Goal: Task Accomplishment & Management: Use online tool/utility

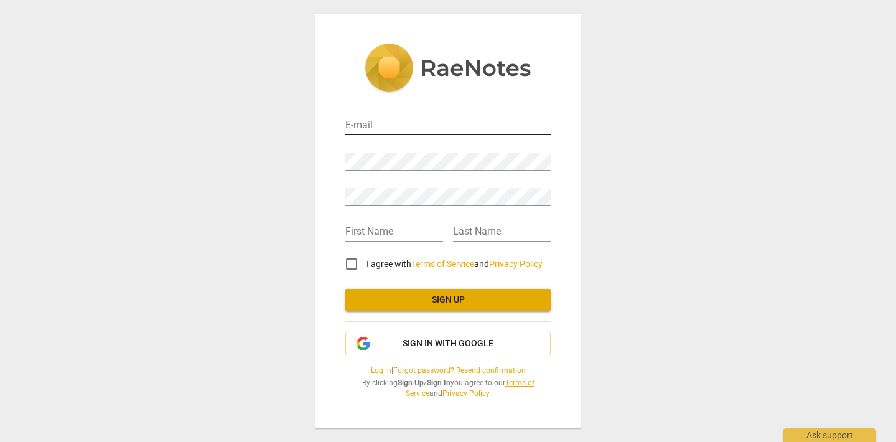
click at [349, 126] on input "email" at bounding box center [447, 126] width 205 height 18
type input "debbielou.hunter@icloud.com"
click at [547, 129] on input "debbielou.hunter@icloud.com" at bounding box center [447, 126] width 205 height 18
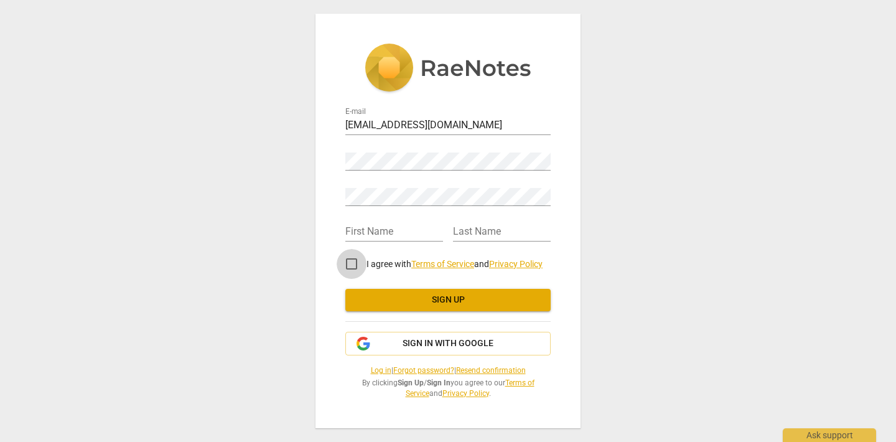
click at [350, 263] on input "I agree with Terms of Service and Privacy Policy" at bounding box center [352, 264] width 30 height 30
checkbox input "true"
click at [371, 369] on link "Log in" at bounding box center [381, 370] width 21 height 9
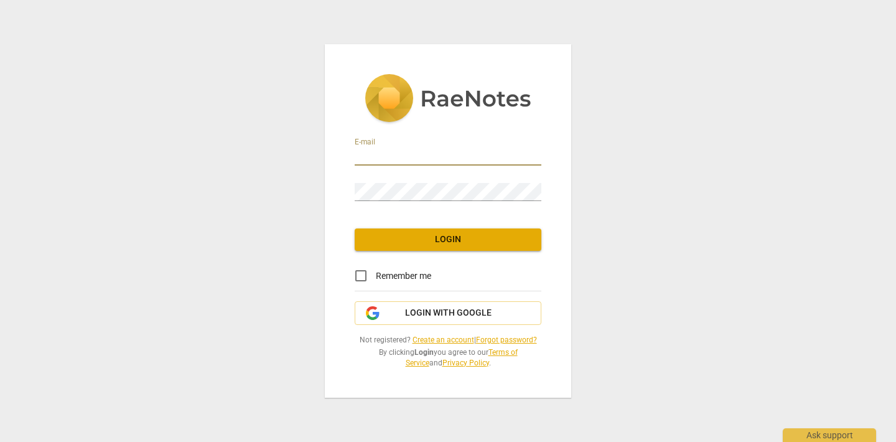
type input "debbielou.hunter@icloud.com"
click at [444, 241] on span "Login" at bounding box center [448, 239] width 167 height 12
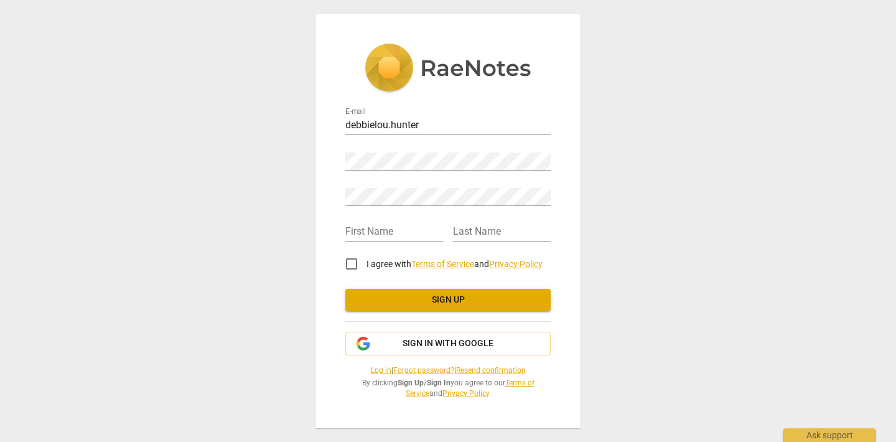
type input "debbielou.hunter@icloud.com"
type input "[PERSON_NAME]"
type input "Hunter"
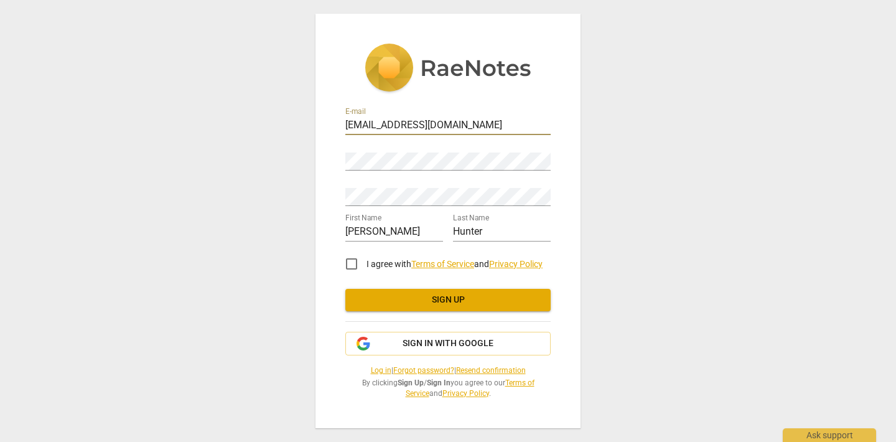
click at [350, 263] on input "I agree with Terms of Service and Privacy Policy" at bounding box center [352, 264] width 30 height 30
checkbox input "true"
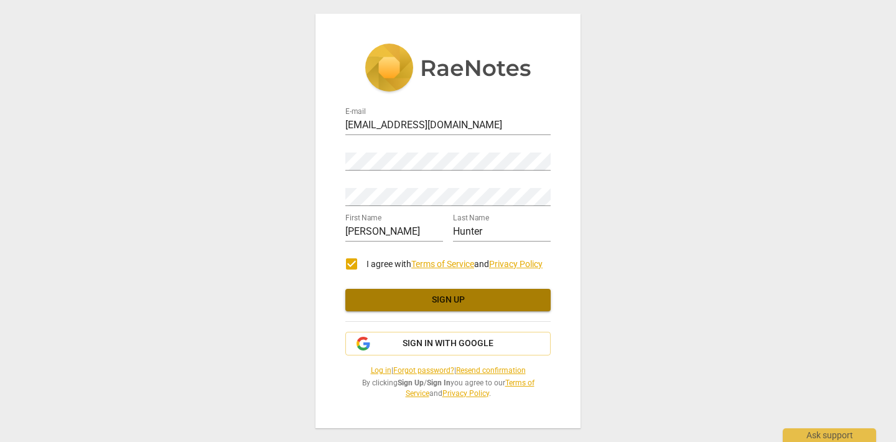
click at [448, 298] on span "Sign up" at bounding box center [448, 300] width 186 height 12
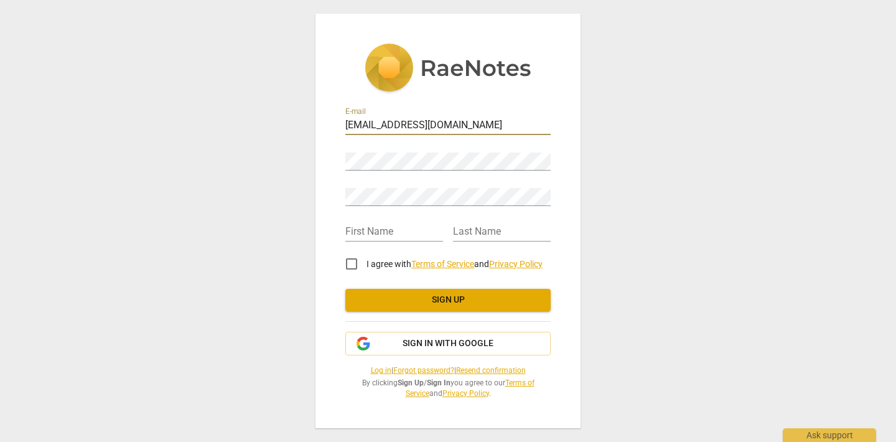
type input "debbielou.hunter@icloud.com"
type input "debbie"
type input "hunter"
click at [354, 264] on input "I agree with Terms of Service and Privacy Policy" at bounding box center [352, 264] width 30 height 30
checkbox input "true"
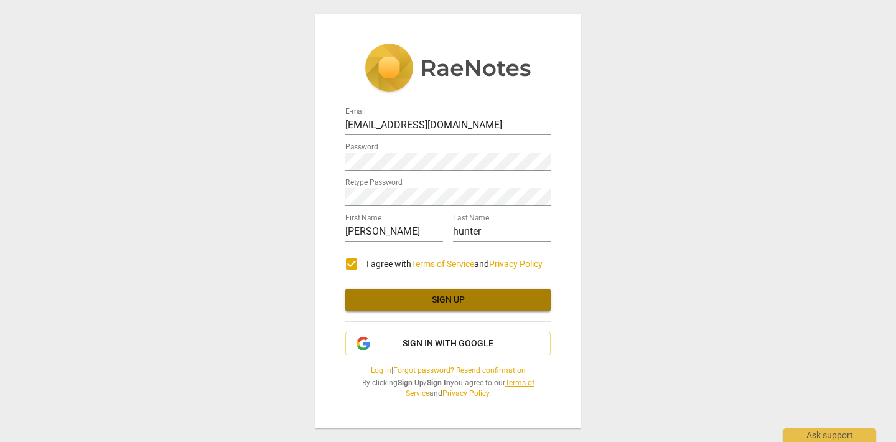
click at [429, 303] on span "Sign up" at bounding box center [448, 300] width 186 height 12
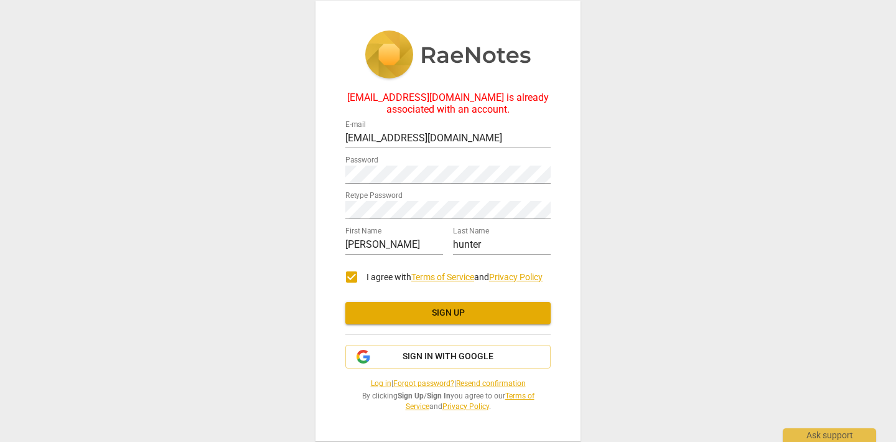
click at [440, 311] on span "Sign up" at bounding box center [448, 313] width 186 height 12
click at [372, 383] on link "Log in" at bounding box center [381, 383] width 21 height 9
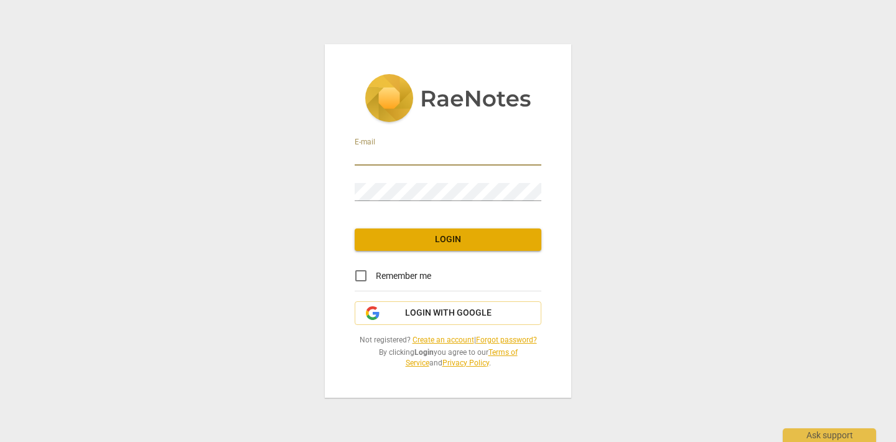
type input "debbielou.hunter@icloud.com"
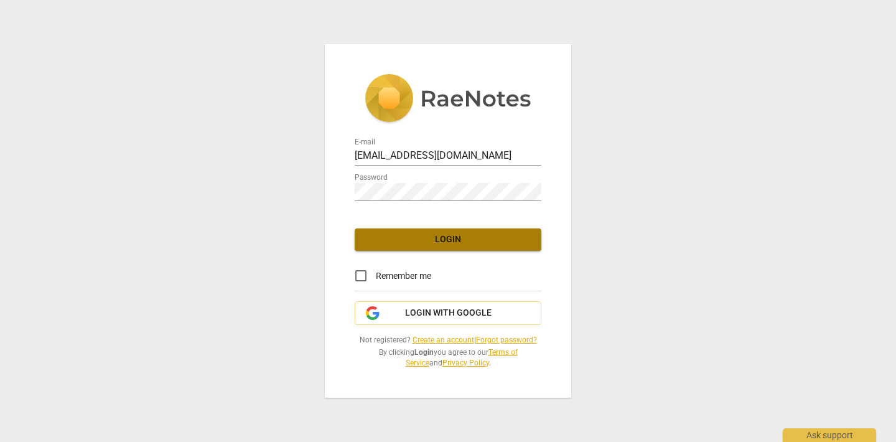
click at [434, 239] on span "Login" at bounding box center [448, 239] width 167 height 12
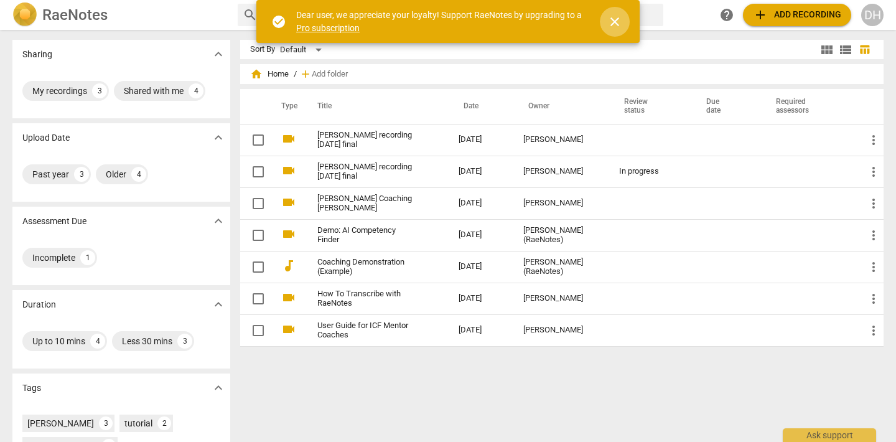
click at [615, 20] on span "close" at bounding box center [615, 21] width 15 height 15
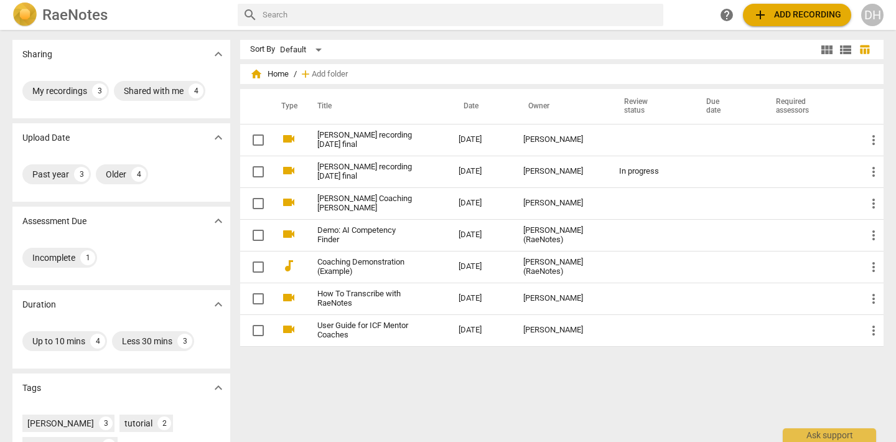
click at [800, 14] on span "add Add recording" at bounding box center [797, 14] width 88 height 15
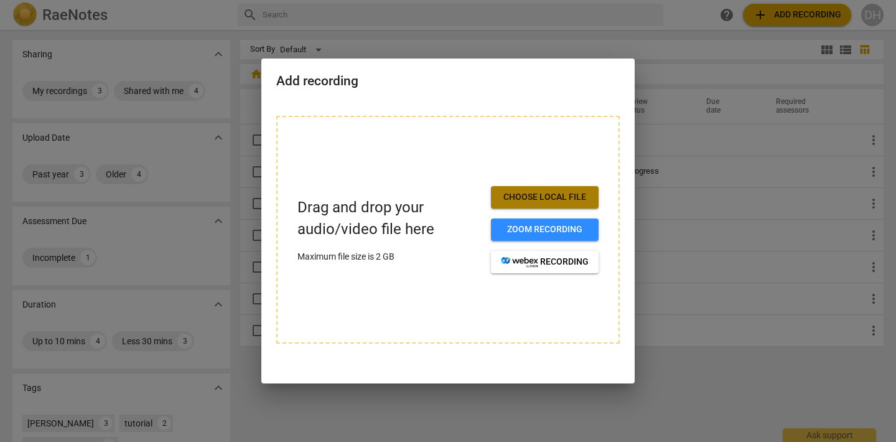
click at [542, 195] on span "Choose local file" at bounding box center [545, 197] width 88 height 12
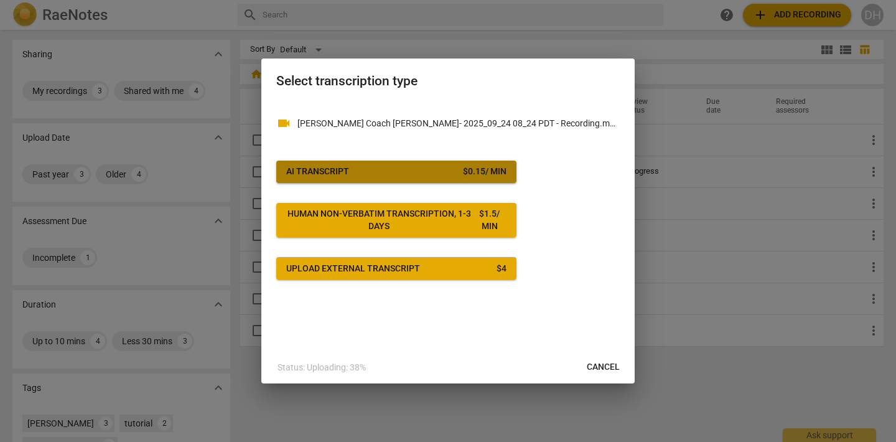
click at [403, 167] on span "AI Transcript $ 0.15 / min" at bounding box center [396, 172] width 220 height 12
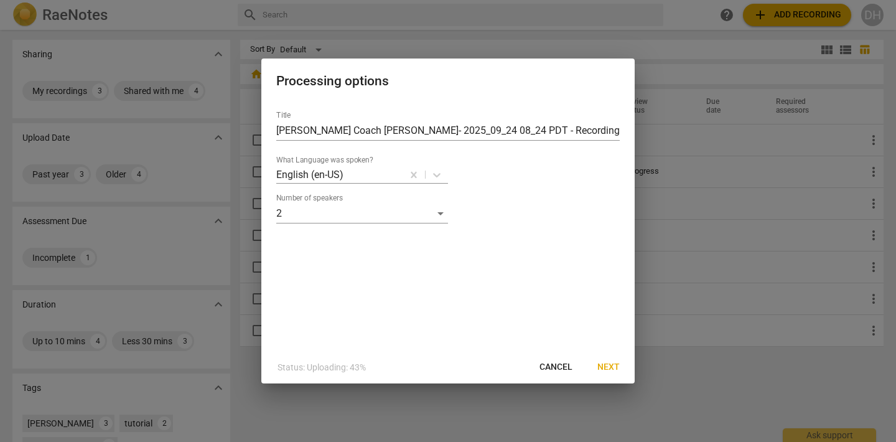
click at [611, 365] on span "Next" at bounding box center [609, 367] width 22 height 12
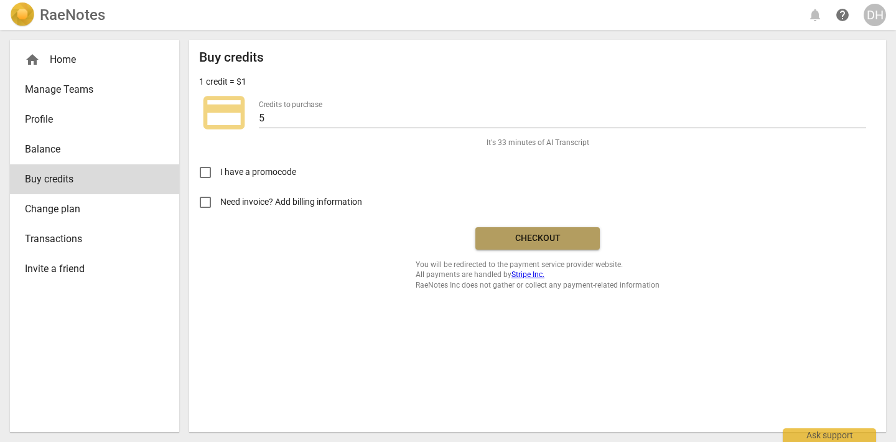
click at [532, 238] on span "Checkout" at bounding box center [538, 238] width 105 height 12
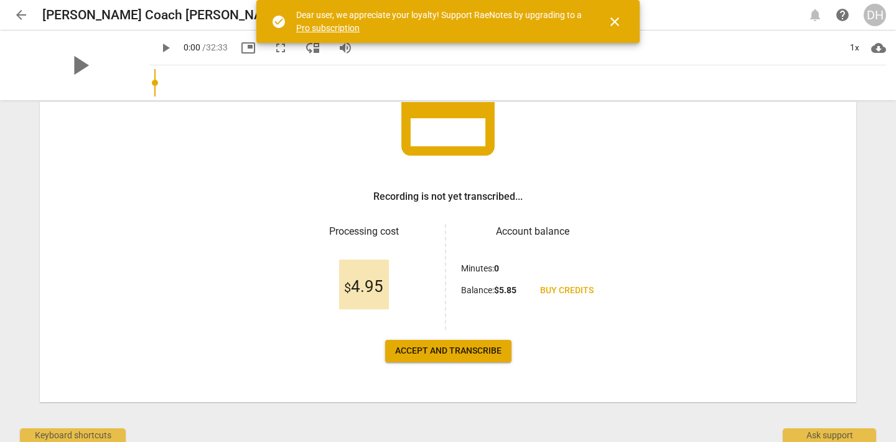
click at [437, 353] on span "Accept and transcribe" at bounding box center [448, 351] width 106 height 12
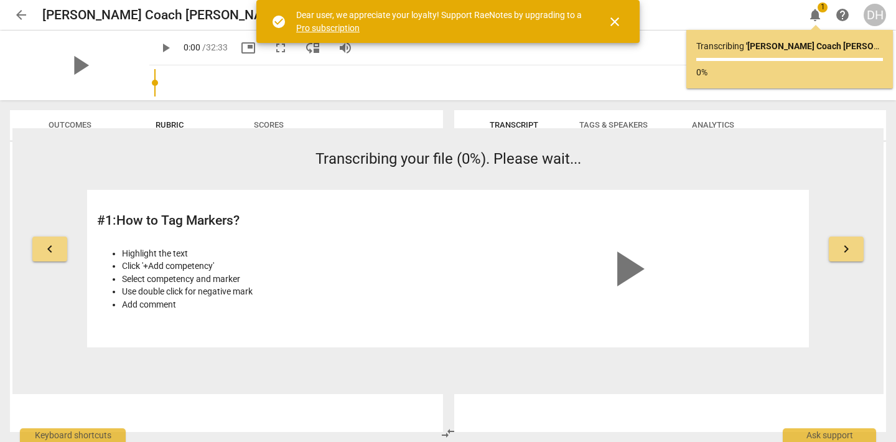
click at [617, 22] on span "close" at bounding box center [615, 21] width 15 height 15
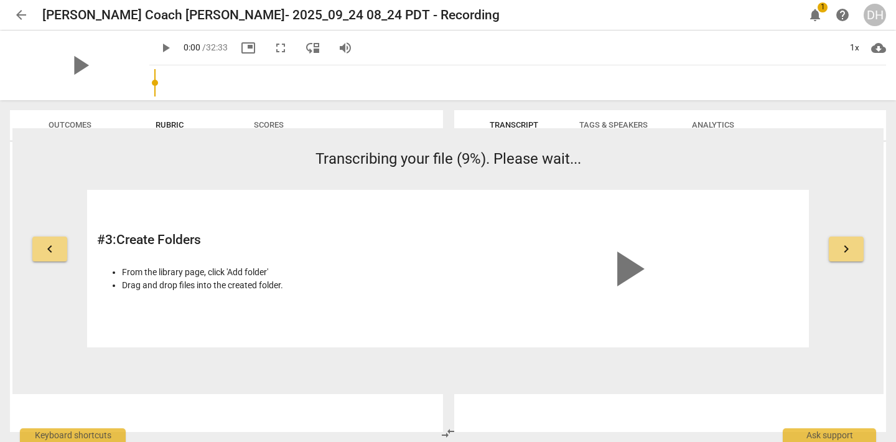
click at [818, 11] on span "notifications" at bounding box center [815, 14] width 15 height 15
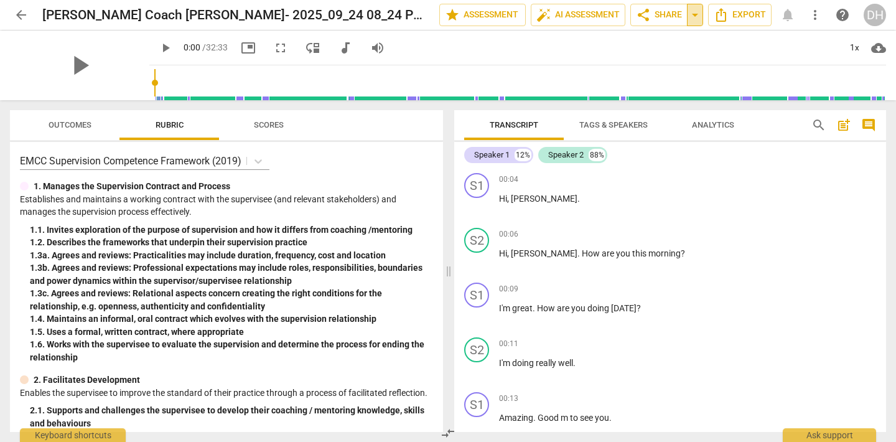
click at [695, 17] on span "arrow_drop_down" at bounding box center [695, 14] width 15 height 15
click at [670, 14] on span "share Share" at bounding box center [659, 14] width 46 height 15
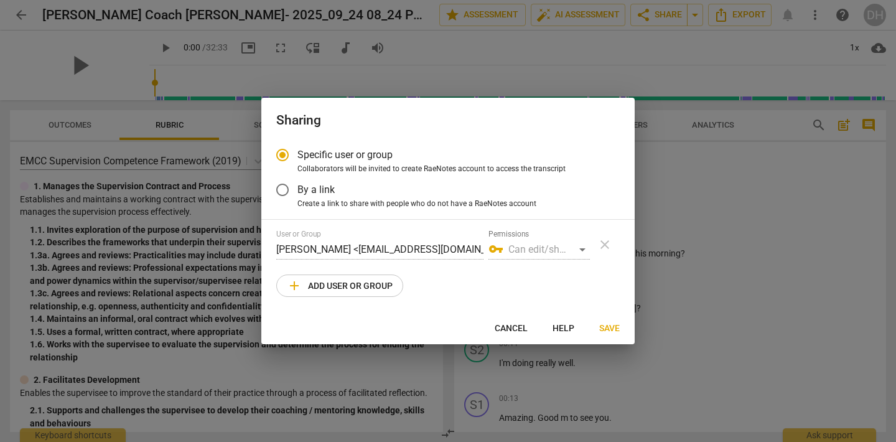
click at [345, 283] on span "add Add user or group" at bounding box center [340, 285] width 106 height 15
radio input "false"
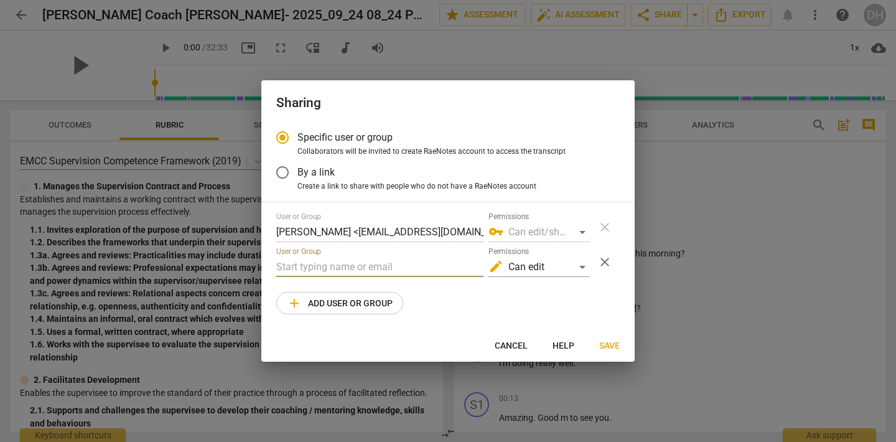
click at [280, 263] on input "text" at bounding box center [379, 267] width 207 height 20
type input "[PERSON_NAME][EMAIL_ADDRESS][DOMAIN_NAME]"
click at [582, 268] on div "edit Can edit" at bounding box center [539, 267] width 101 height 20
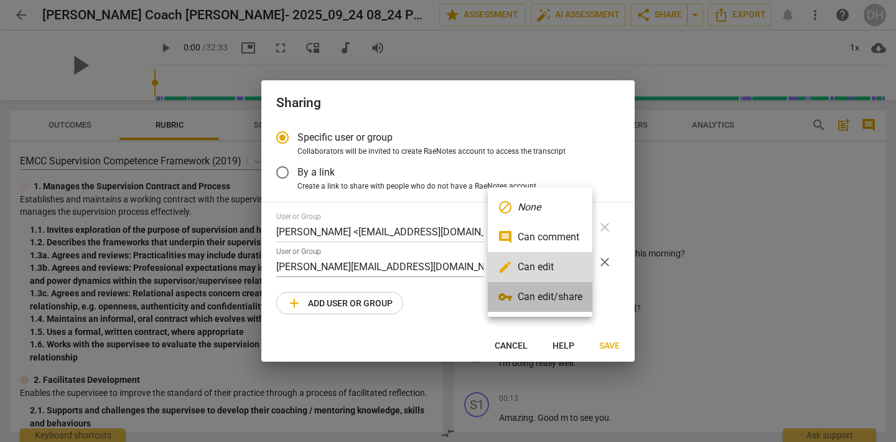
click at [558, 297] on li "vpn_key Can edit/share" at bounding box center [540, 297] width 105 height 30
radio input "false"
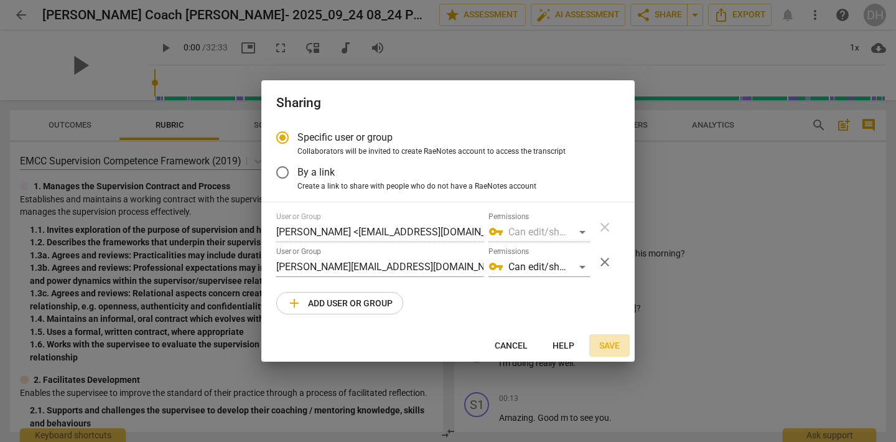
click at [611, 344] on span "Save" at bounding box center [609, 346] width 21 height 12
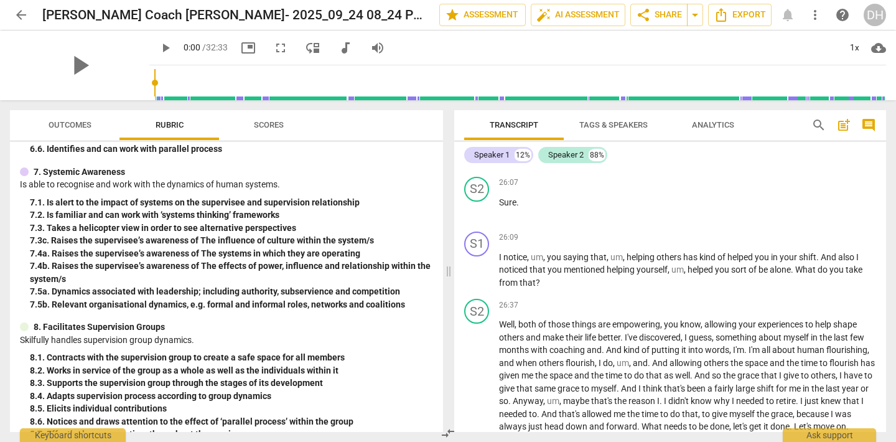
scroll to position [3257, 0]
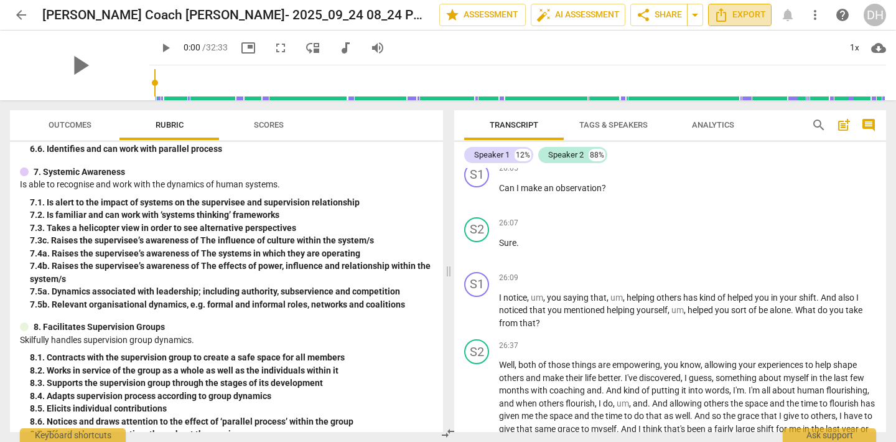
click at [738, 12] on span "Export" at bounding box center [740, 14] width 52 height 15
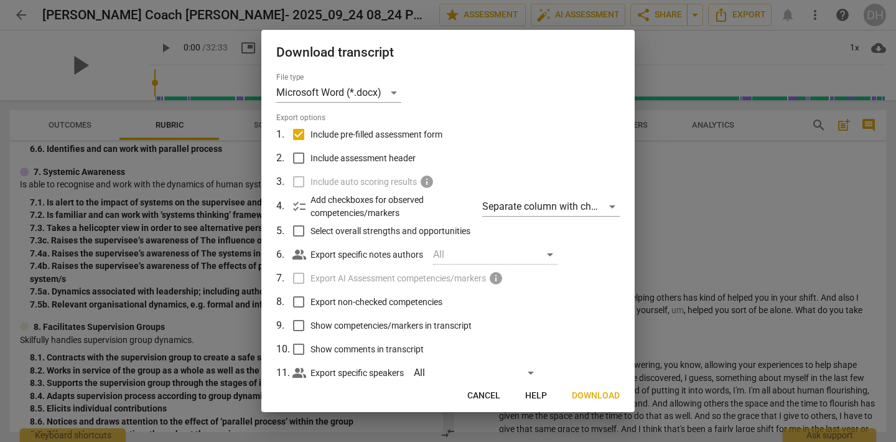
click at [494, 395] on span "Cancel" at bounding box center [484, 396] width 33 height 12
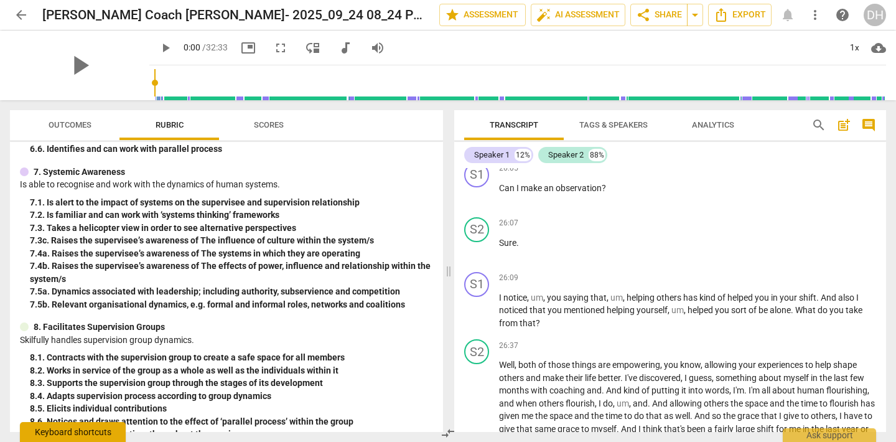
scroll to position [0, 0]
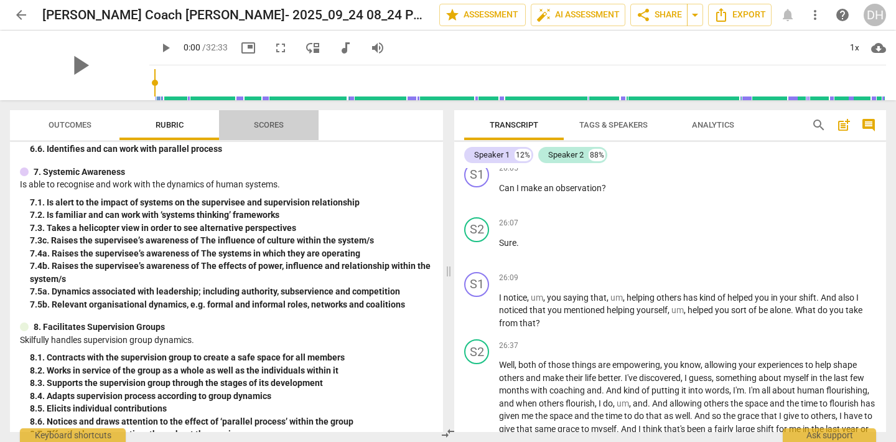
click at [268, 122] on span "Scores" at bounding box center [269, 124] width 30 height 9
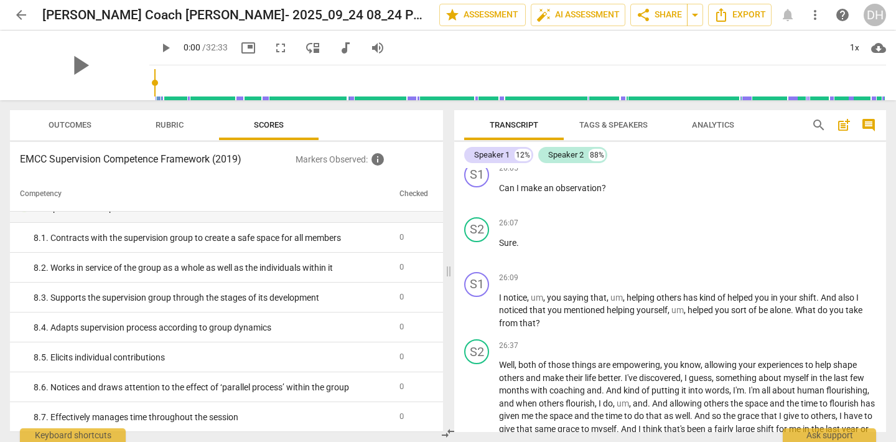
scroll to position [2054, 0]
click at [21, 14] on span "arrow_back" at bounding box center [21, 14] width 15 height 15
